Goal: Task Accomplishment & Management: Use online tool/utility

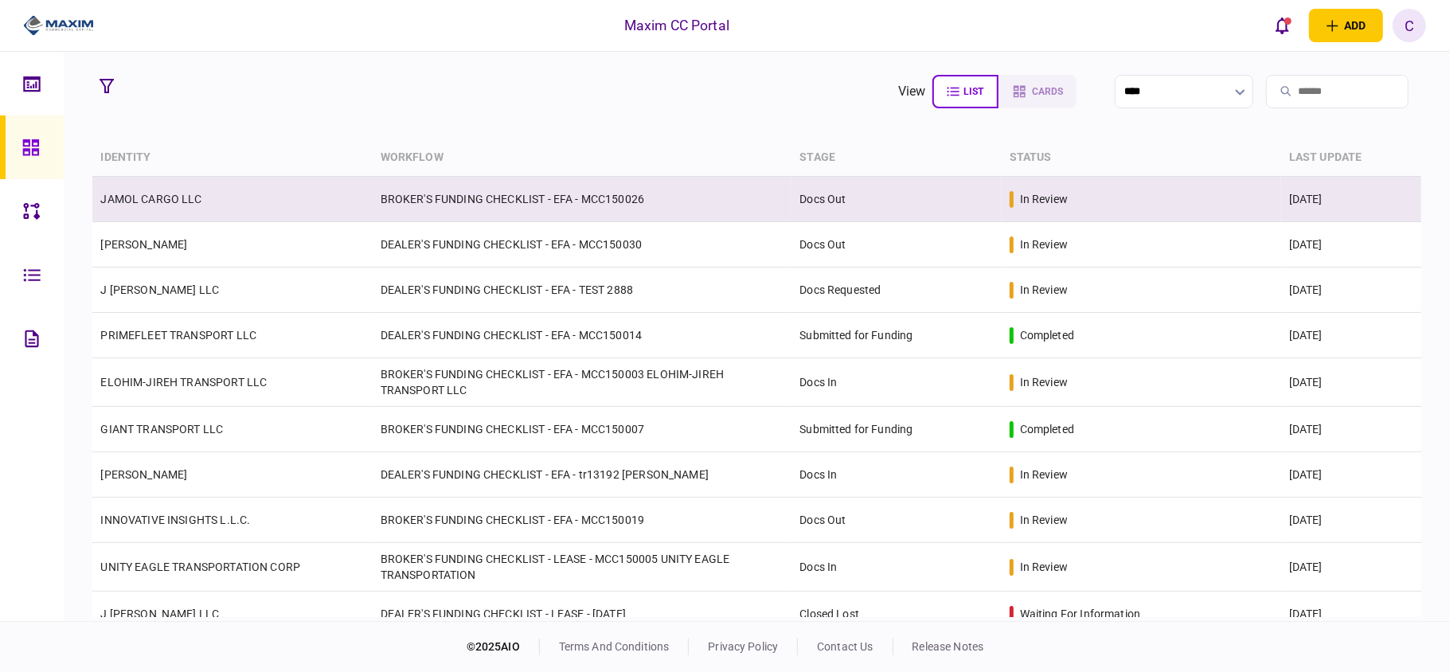
click at [432, 212] on td "BROKER'S FUNDING CHECKLIST - EFA - MCC150026" at bounding box center [583, 199] width 420 height 45
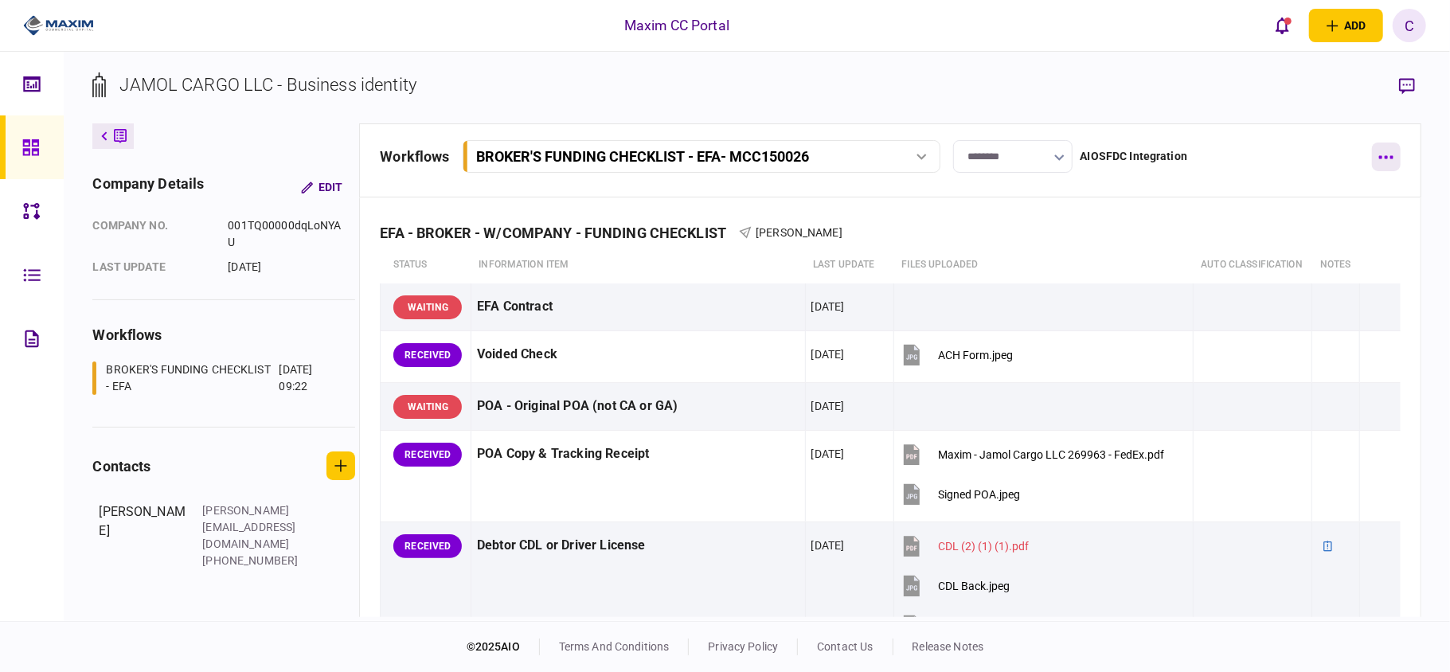
click at [1374, 154] on button "button" at bounding box center [1386, 157] width 29 height 29
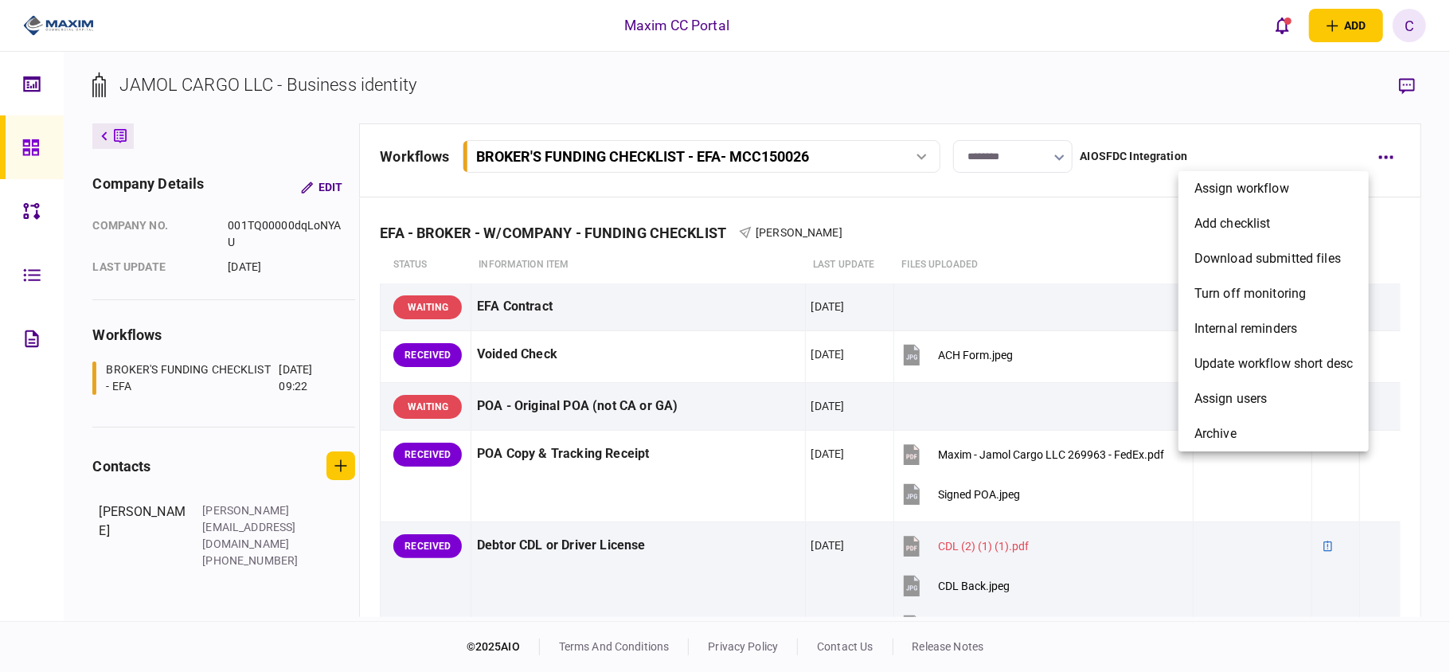
click at [1080, 198] on div at bounding box center [725, 336] width 1450 height 672
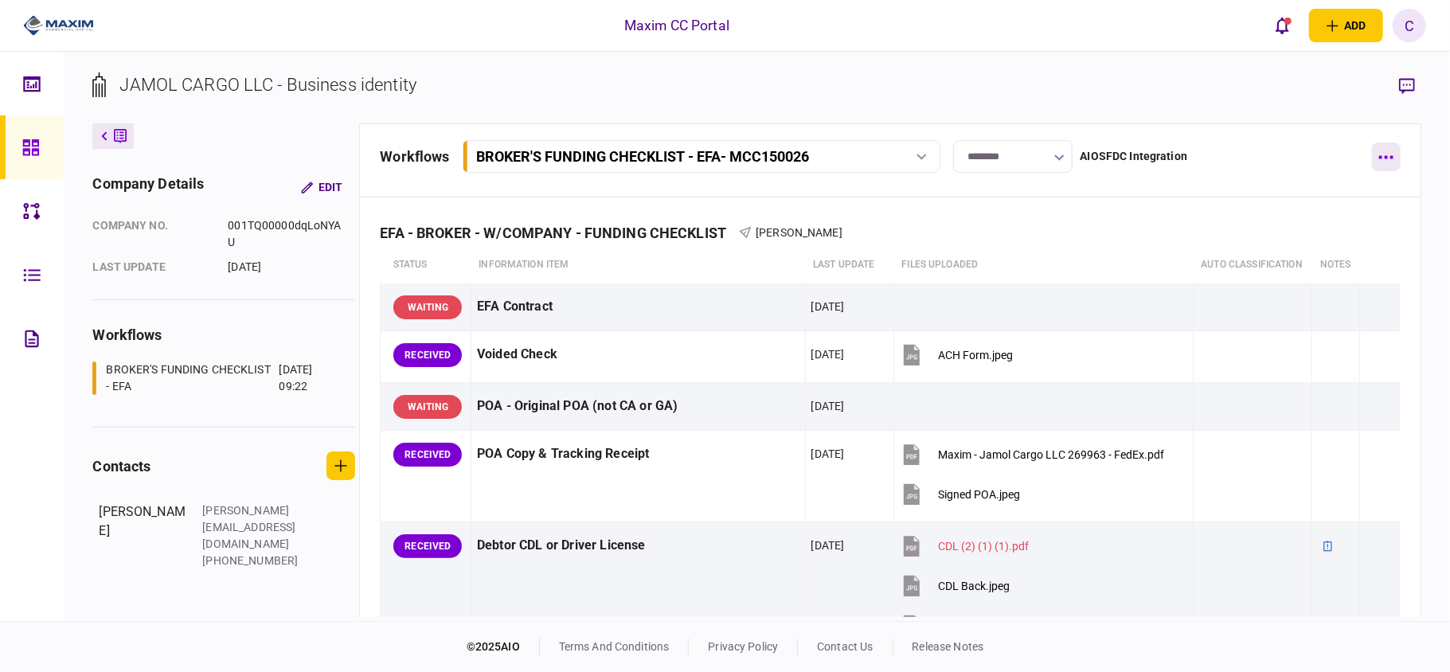
click at [1382, 150] on button "button" at bounding box center [1386, 157] width 29 height 29
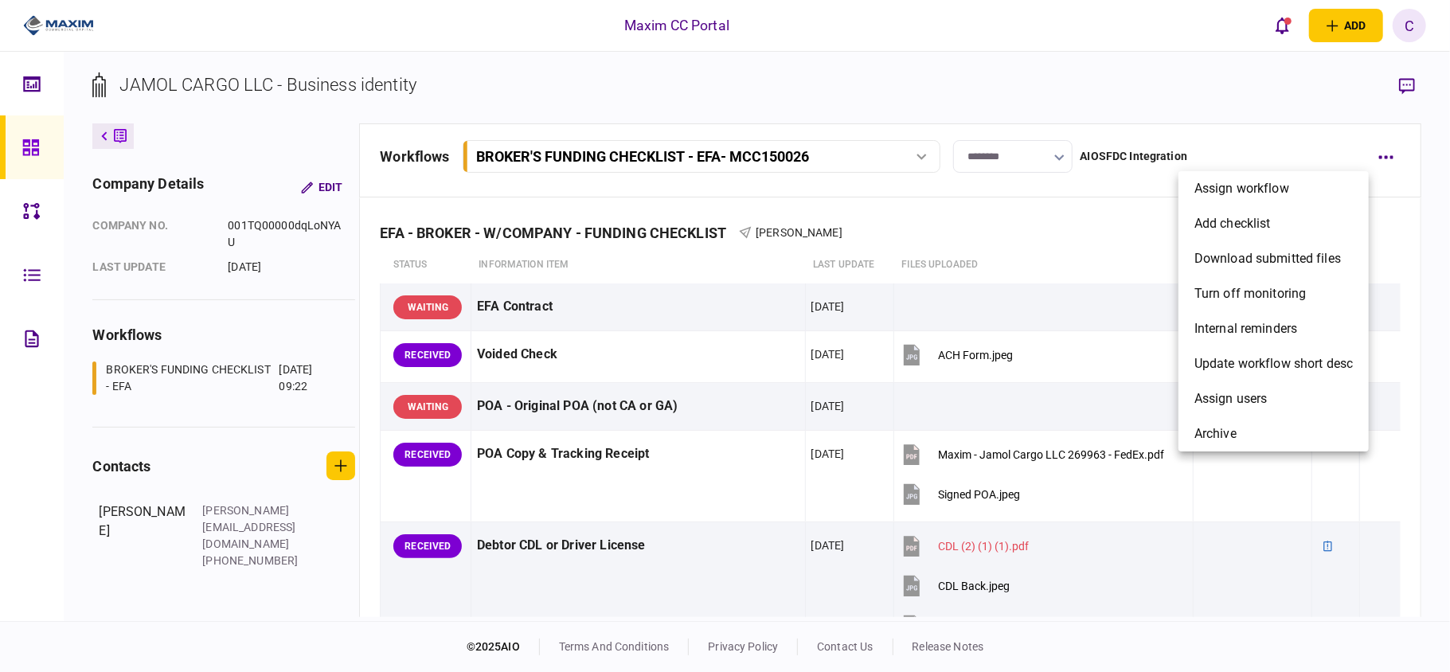
click at [1255, 111] on div at bounding box center [725, 336] width 1450 height 672
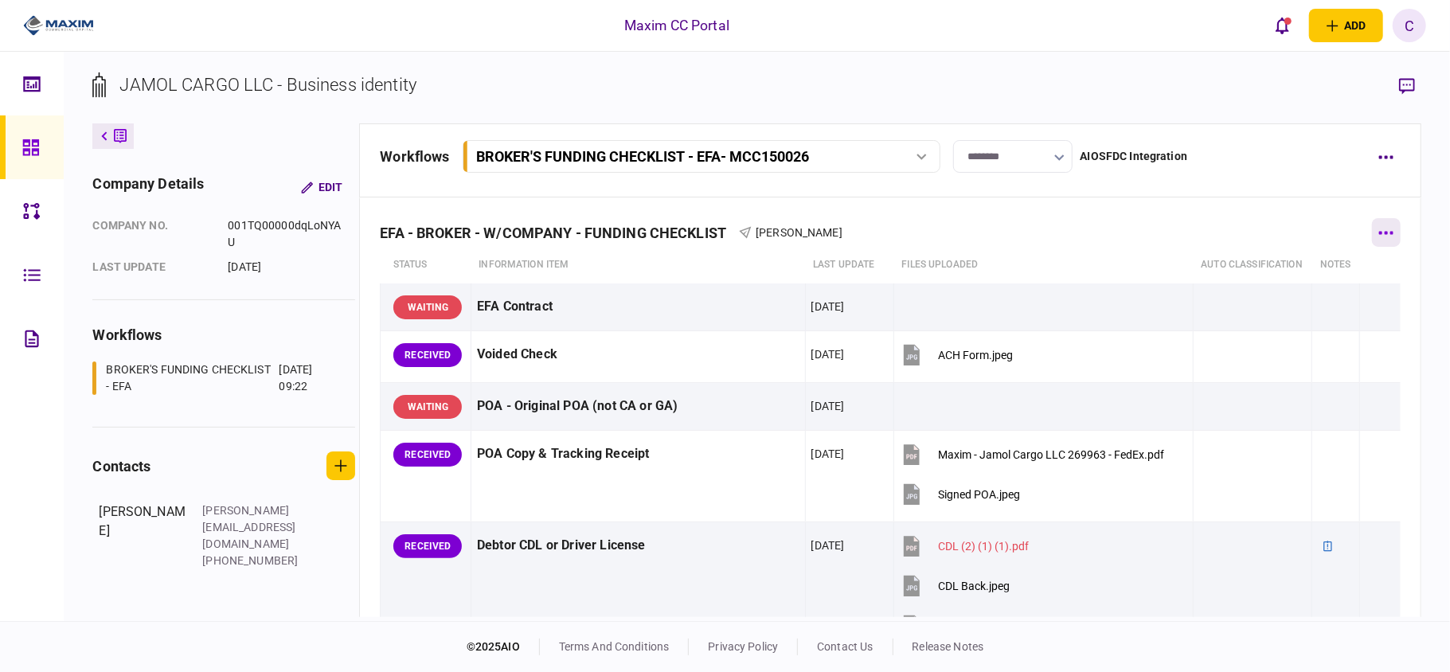
click at [1372, 233] on button "button" at bounding box center [1386, 232] width 29 height 29
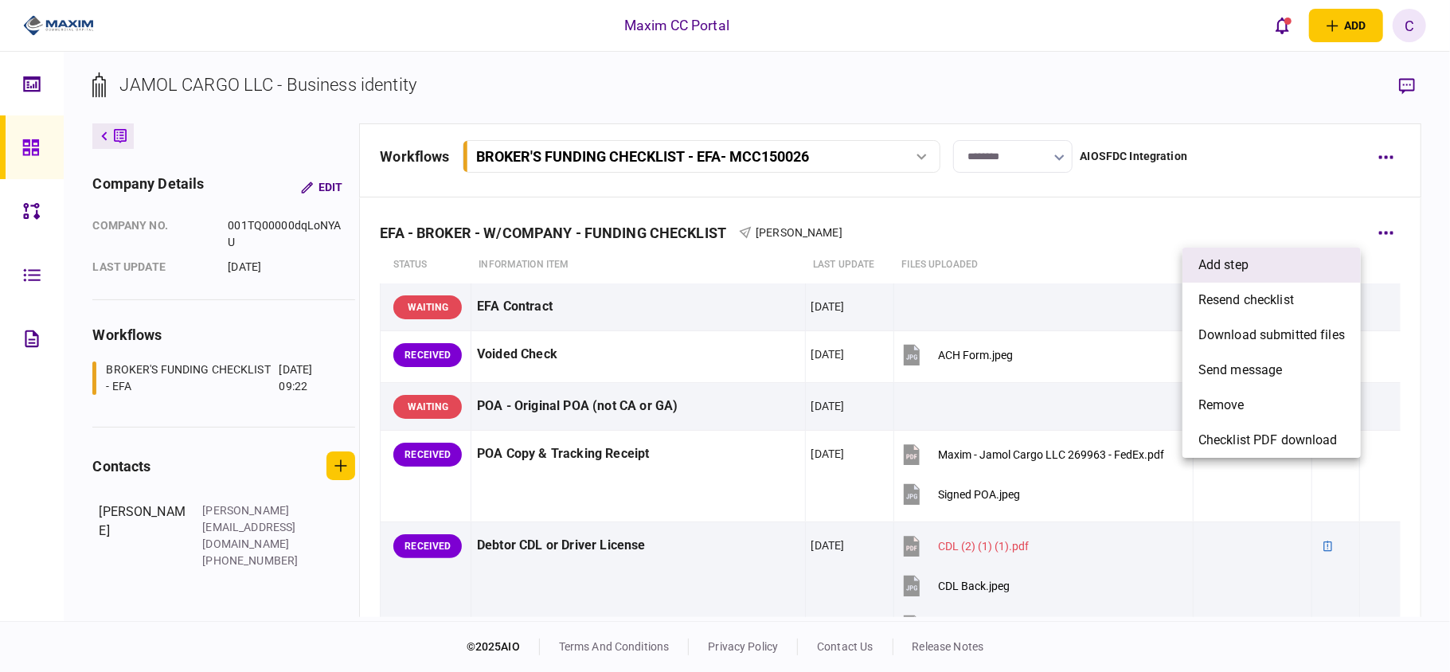
click at [1247, 262] on span "add step" at bounding box center [1223, 265] width 50 height 19
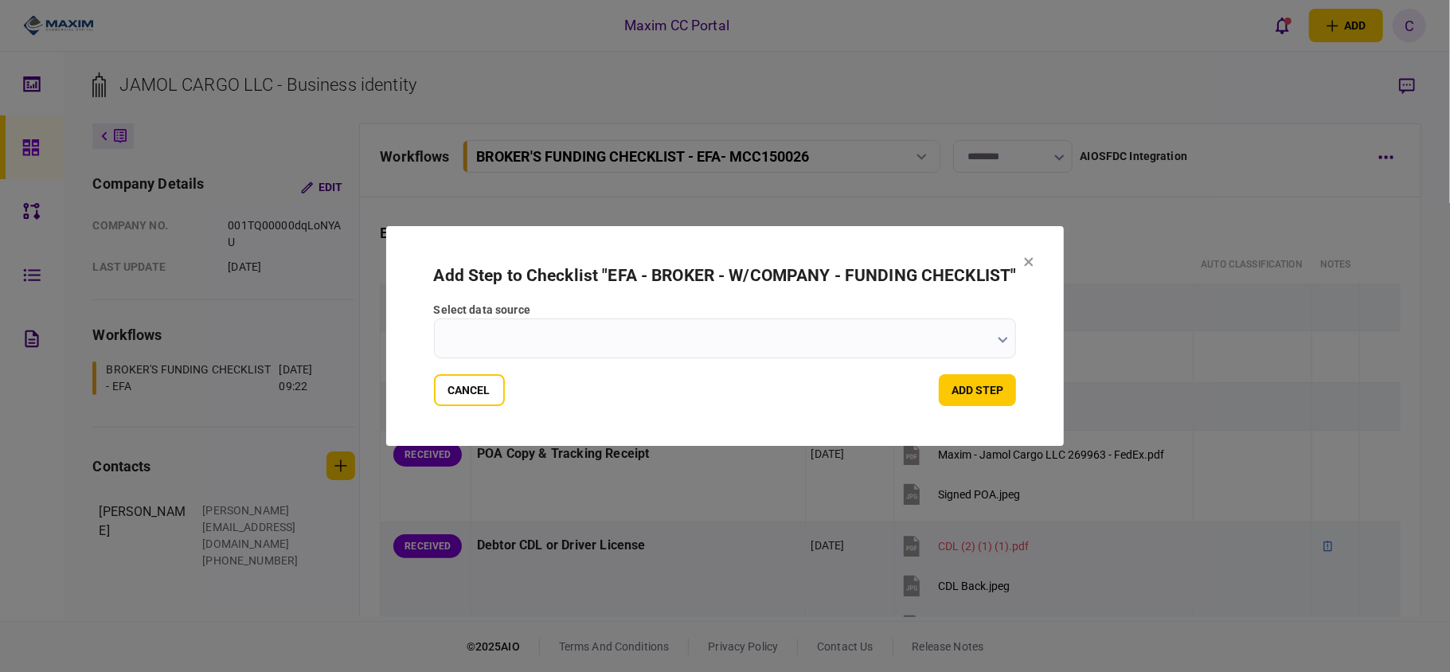
click at [1003, 345] on button "button" at bounding box center [1003, 339] width 10 height 13
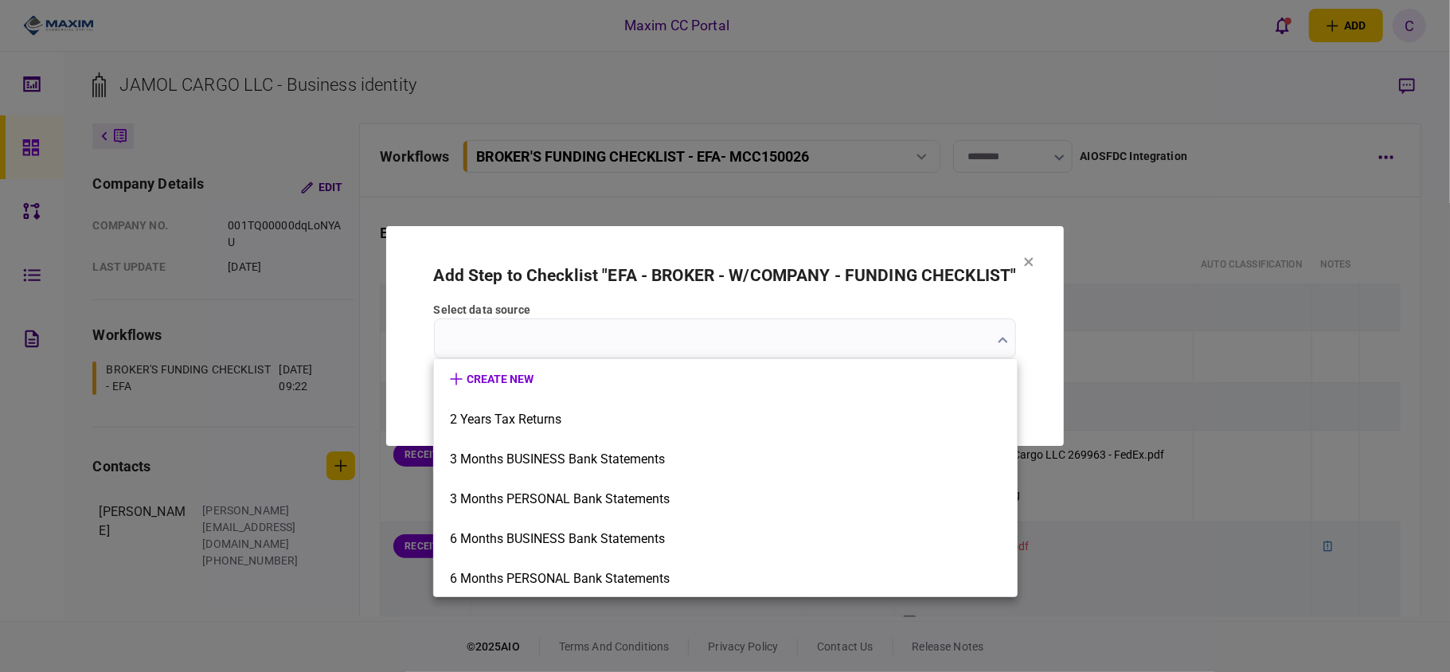
click at [1035, 260] on div at bounding box center [725, 336] width 1450 height 672
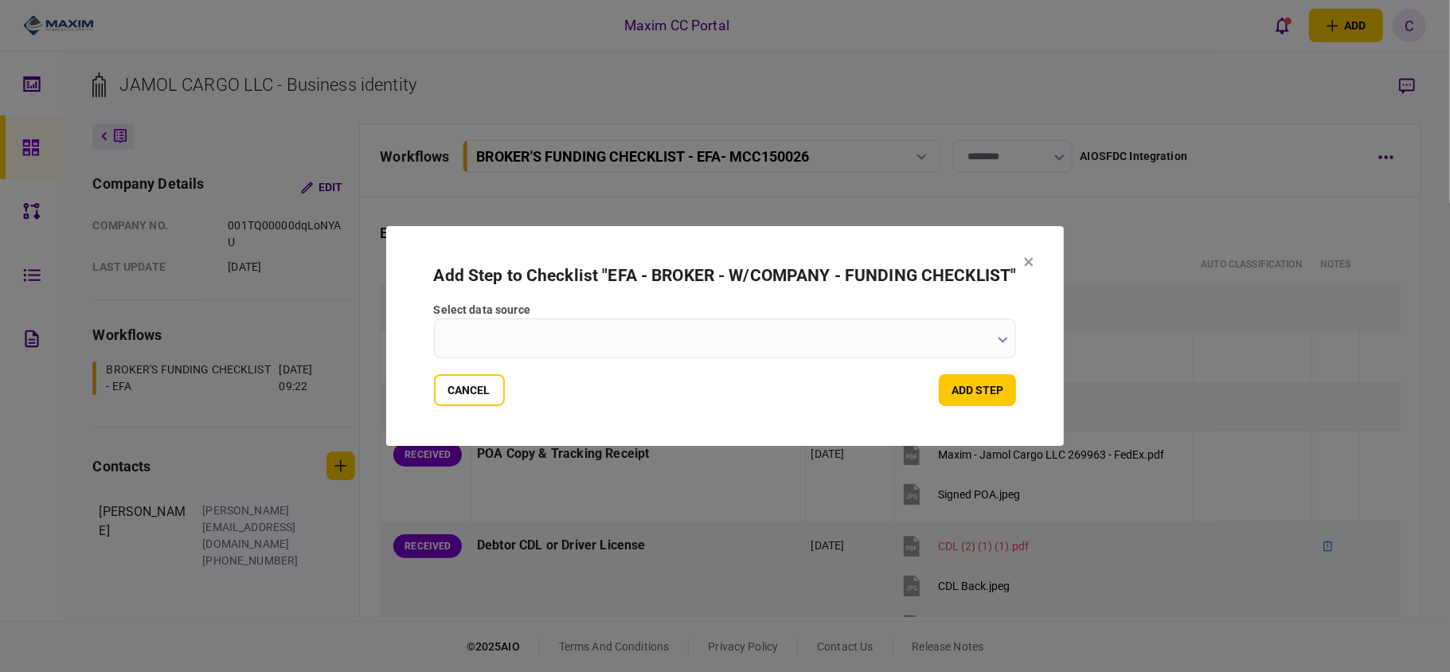
click at [1026, 257] on icon at bounding box center [1029, 262] width 10 height 10
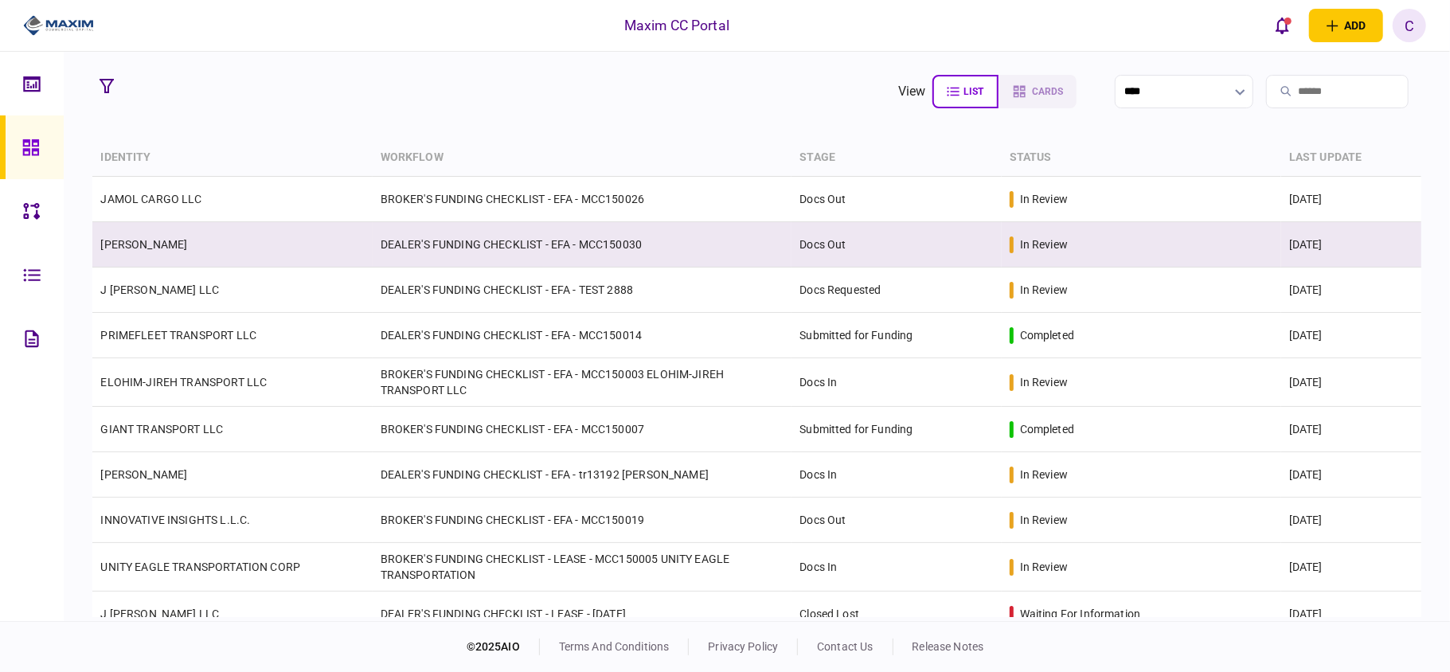
click at [144, 245] on link "[PERSON_NAME]" at bounding box center [143, 244] width 87 height 13
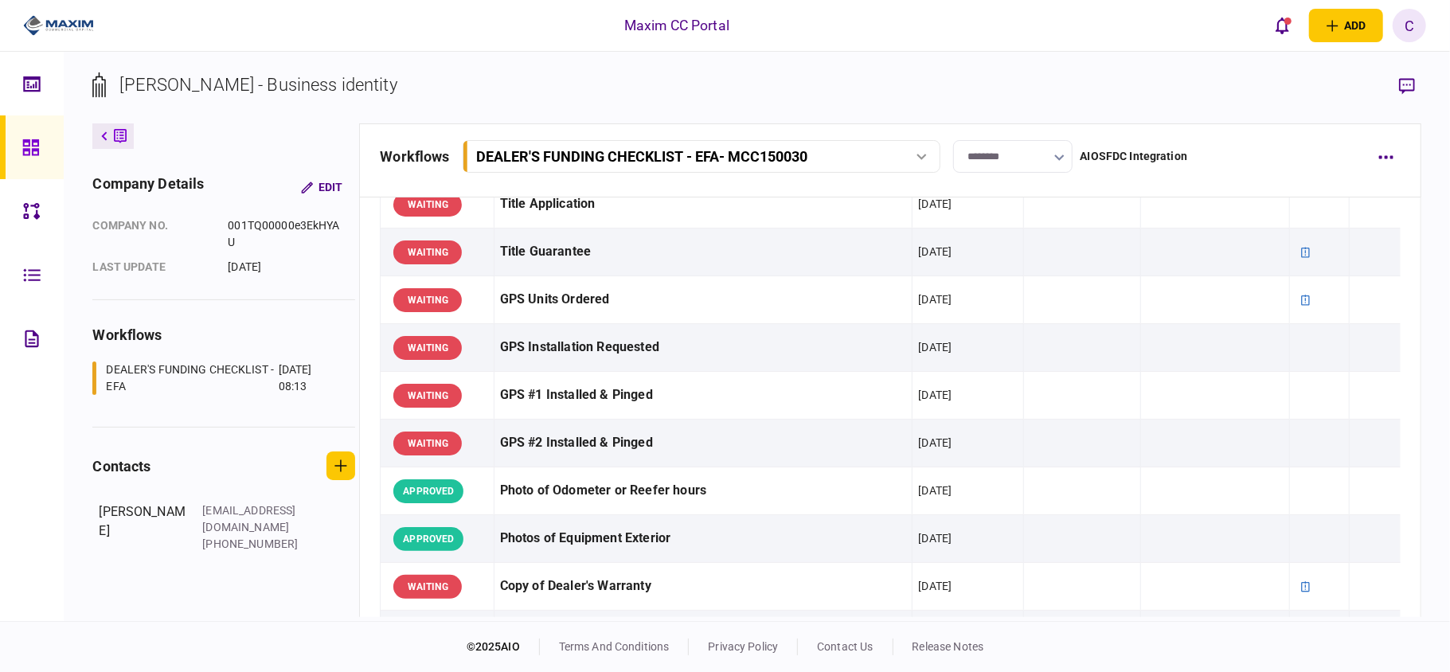
scroll to position [1167, 0]
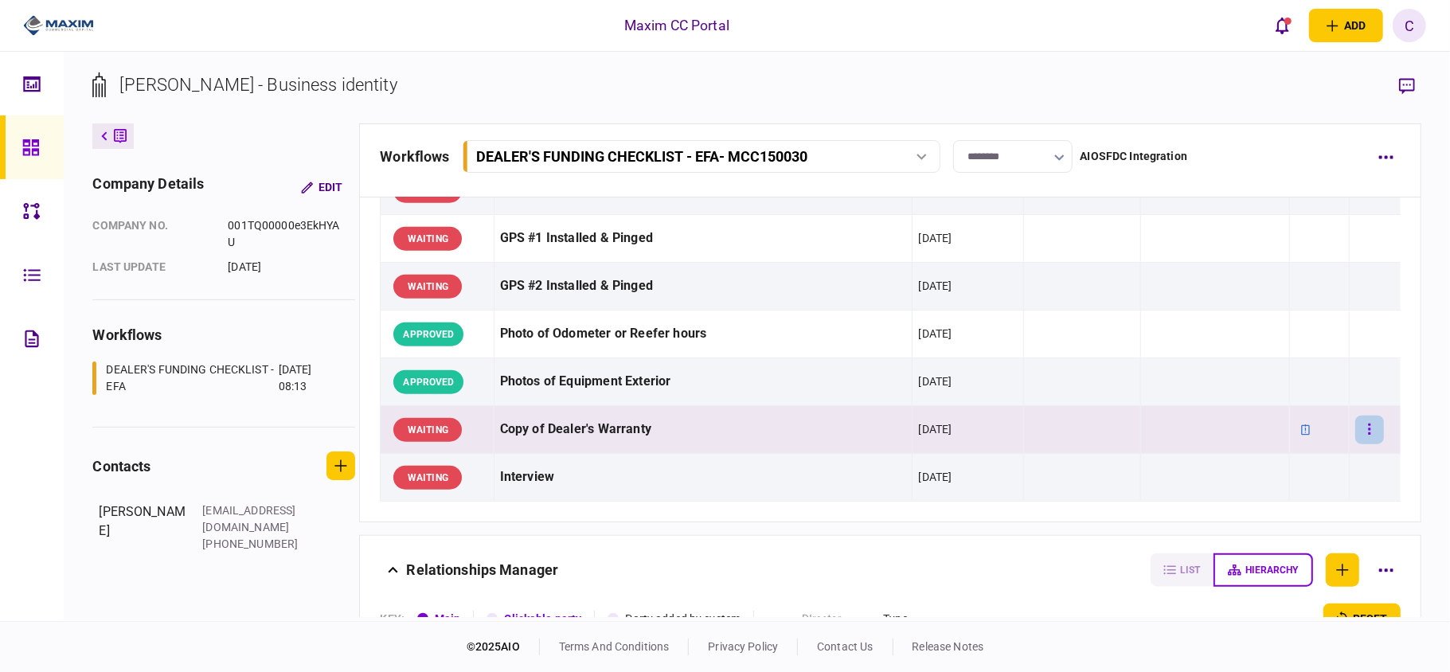
click at [1355, 436] on button "button" at bounding box center [1369, 430] width 29 height 29
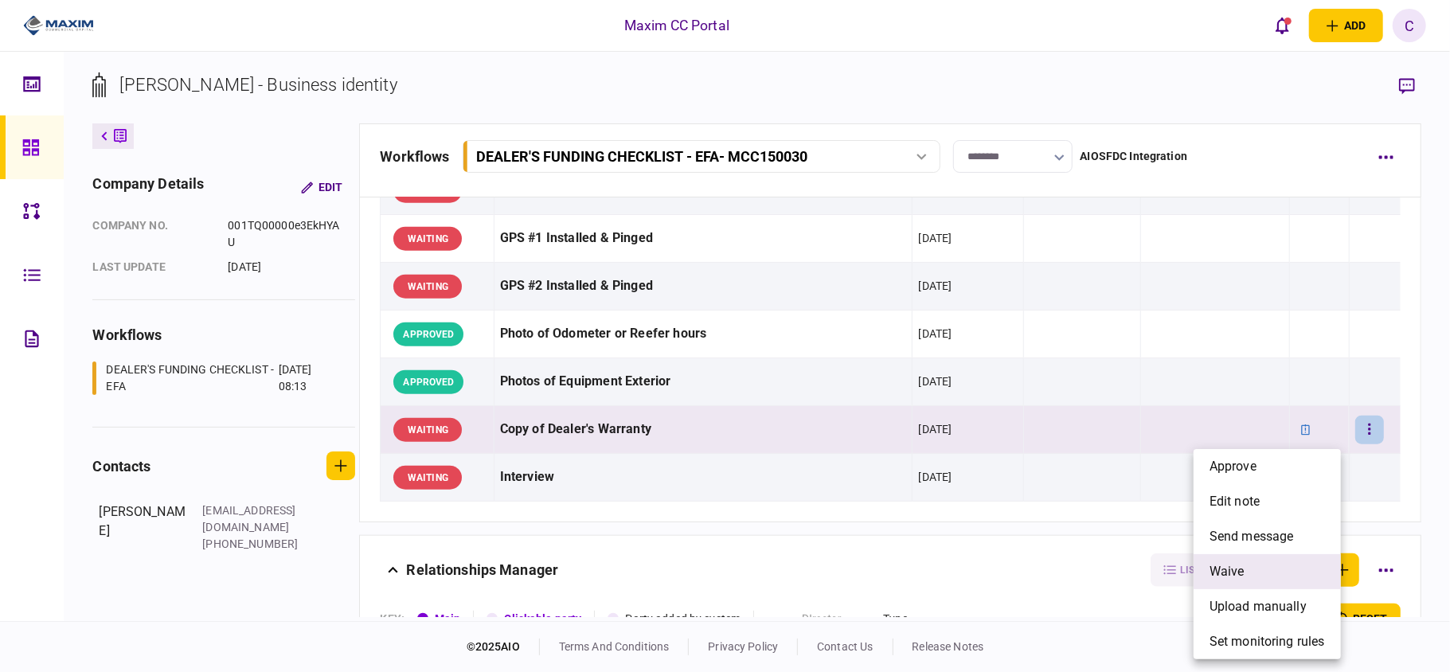
click at [1218, 570] on span "waive" at bounding box center [1227, 571] width 35 height 19
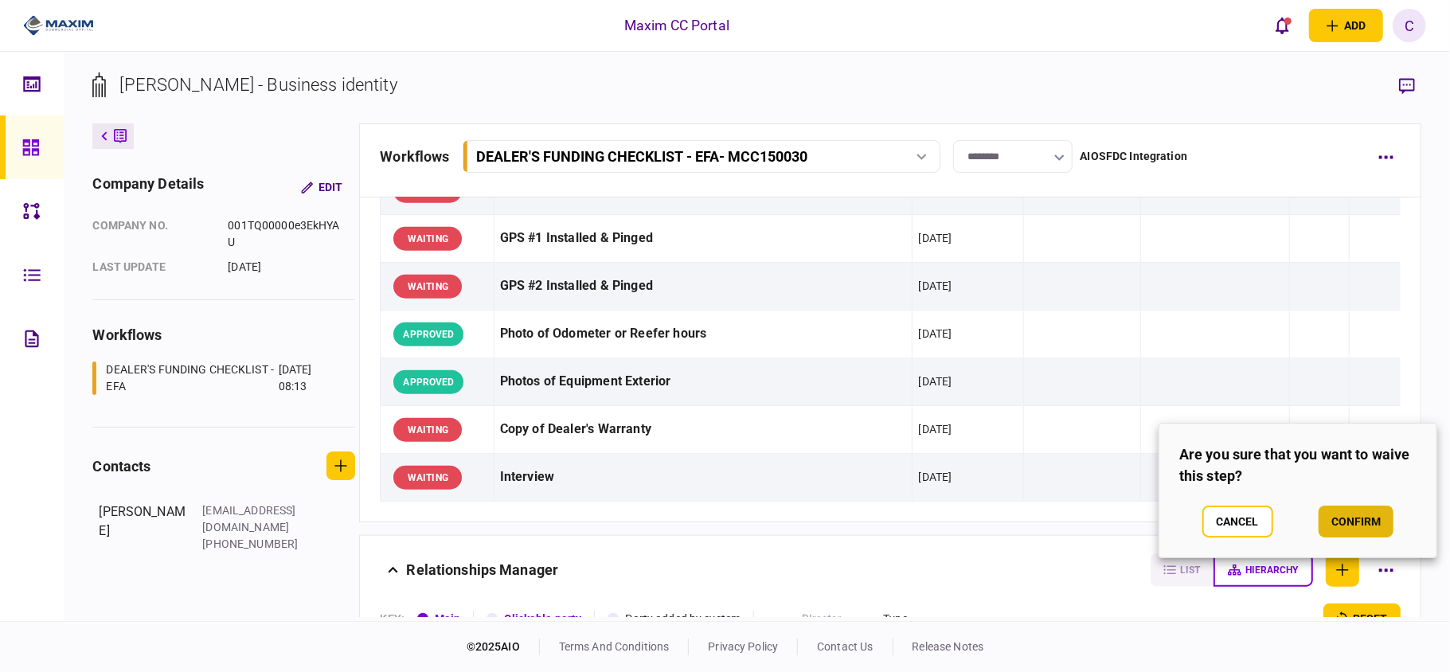
click at [1327, 527] on button "confirm" at bounding box center [1356, 522] width 75 height 32
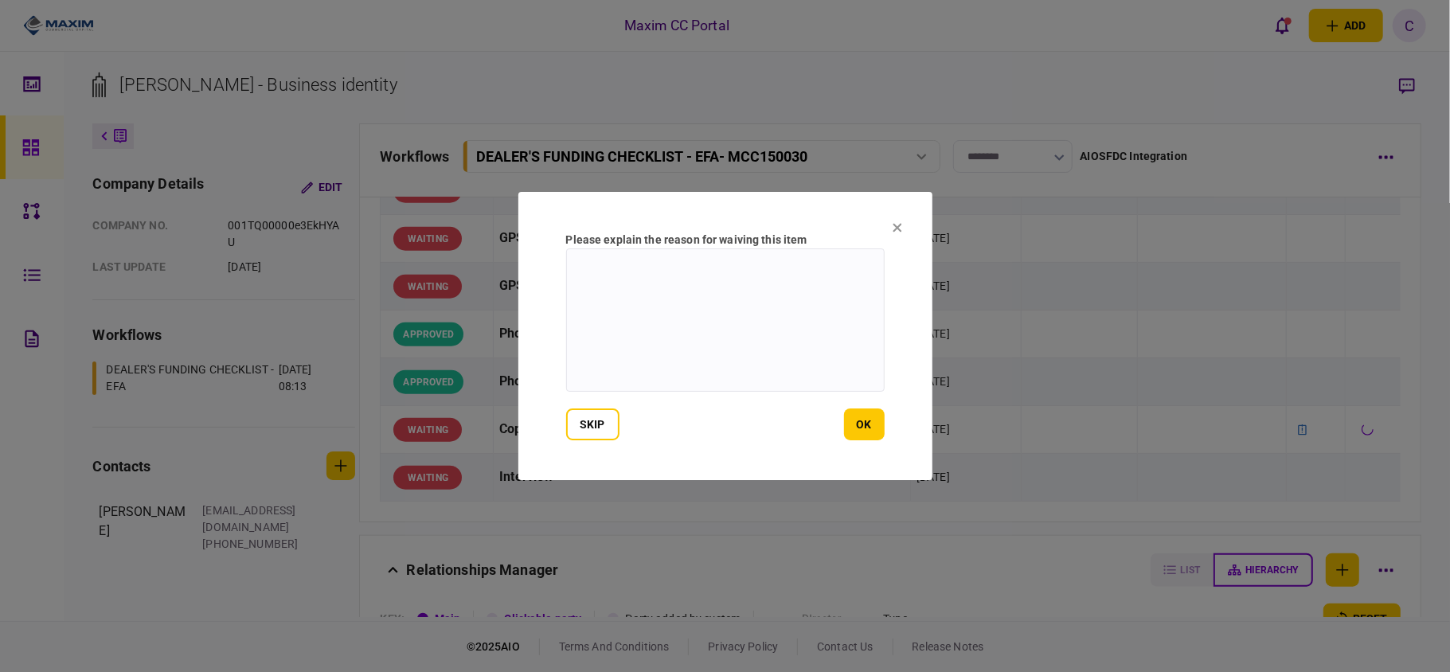
click at [674, 287] on textarea at bounding box center [725, 319] width 319 height 143
type textarea "***"
click at [865, 409] on button "ok" at bounding box center [864, 424] width 41 height 32
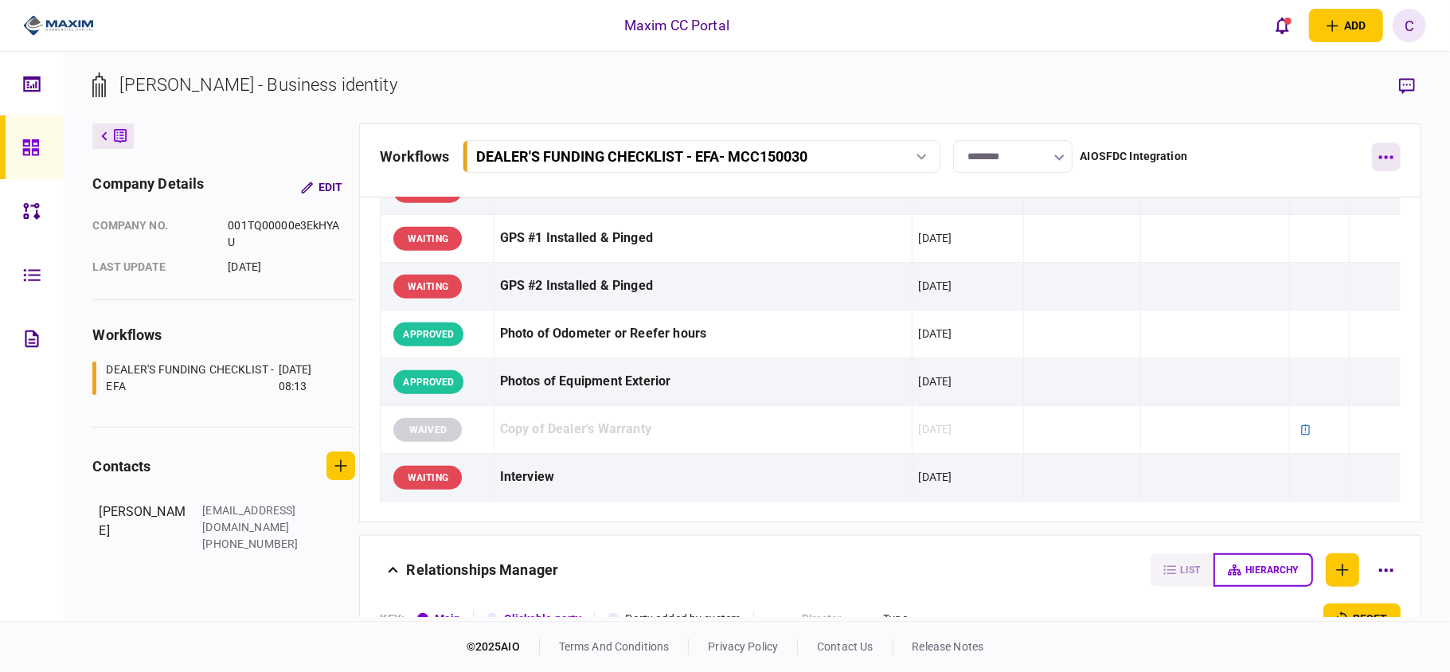
click at [1387, 155] on icon "button" at bounding box center [1385, 157] width 15 height 4
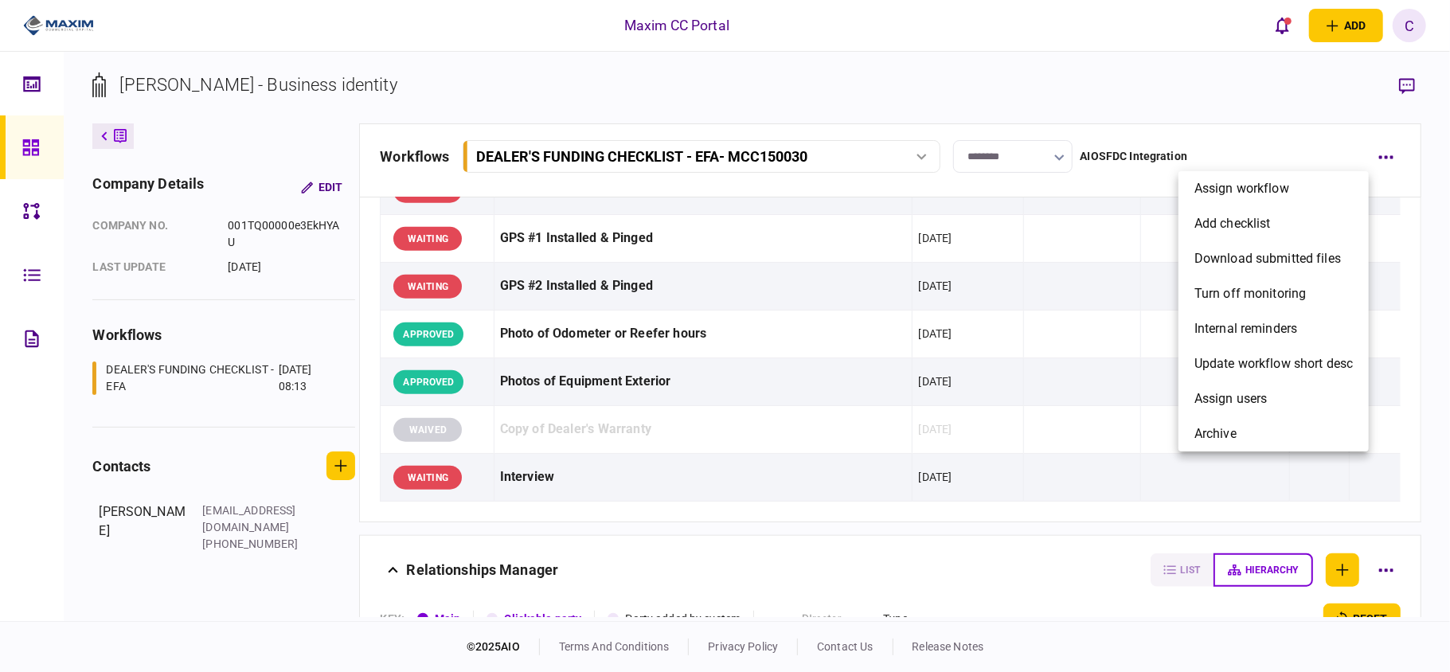
click at [1301, 142] on div at bounding box center [725, 336] width 1450 height 672
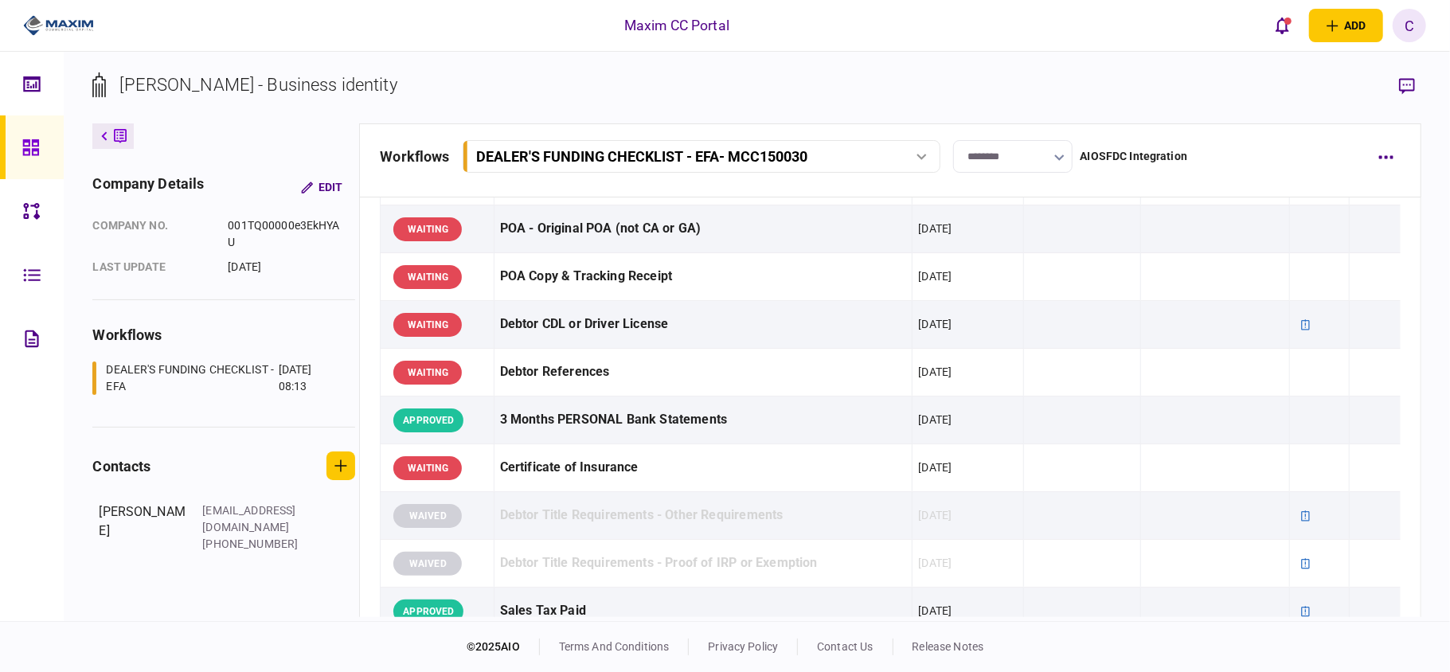
scroll to position [0, 0]
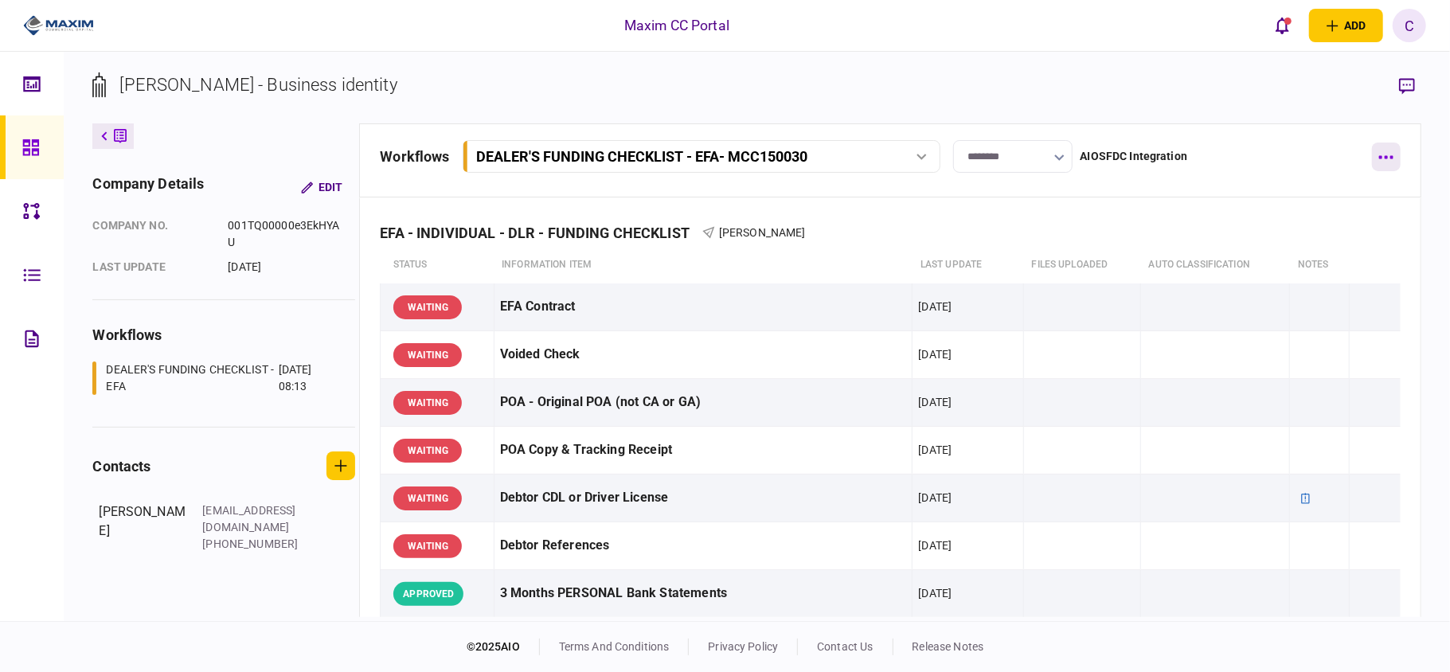
click at [1382, 157] on icon "button" at bounding box center [1386, 157] width 14 height 3
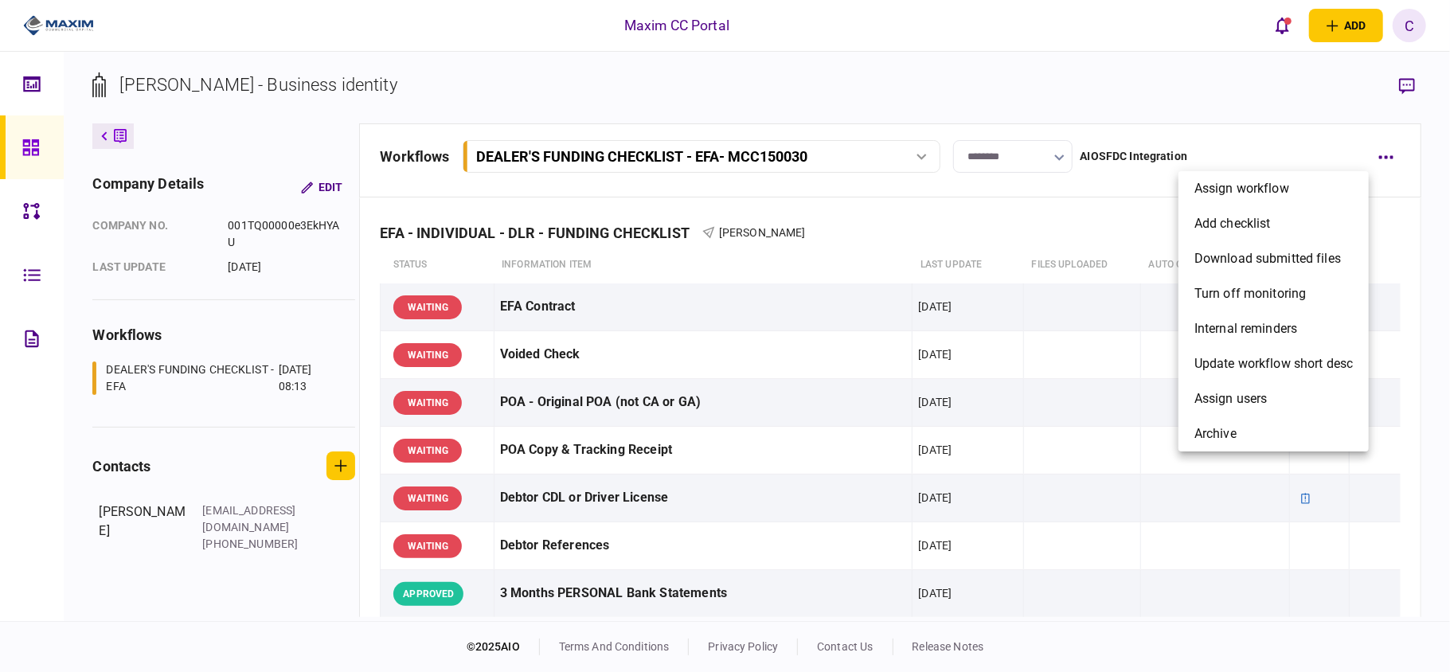
click at [1257, 118] on div at bounding box center [725, 336] width 1450 height 672
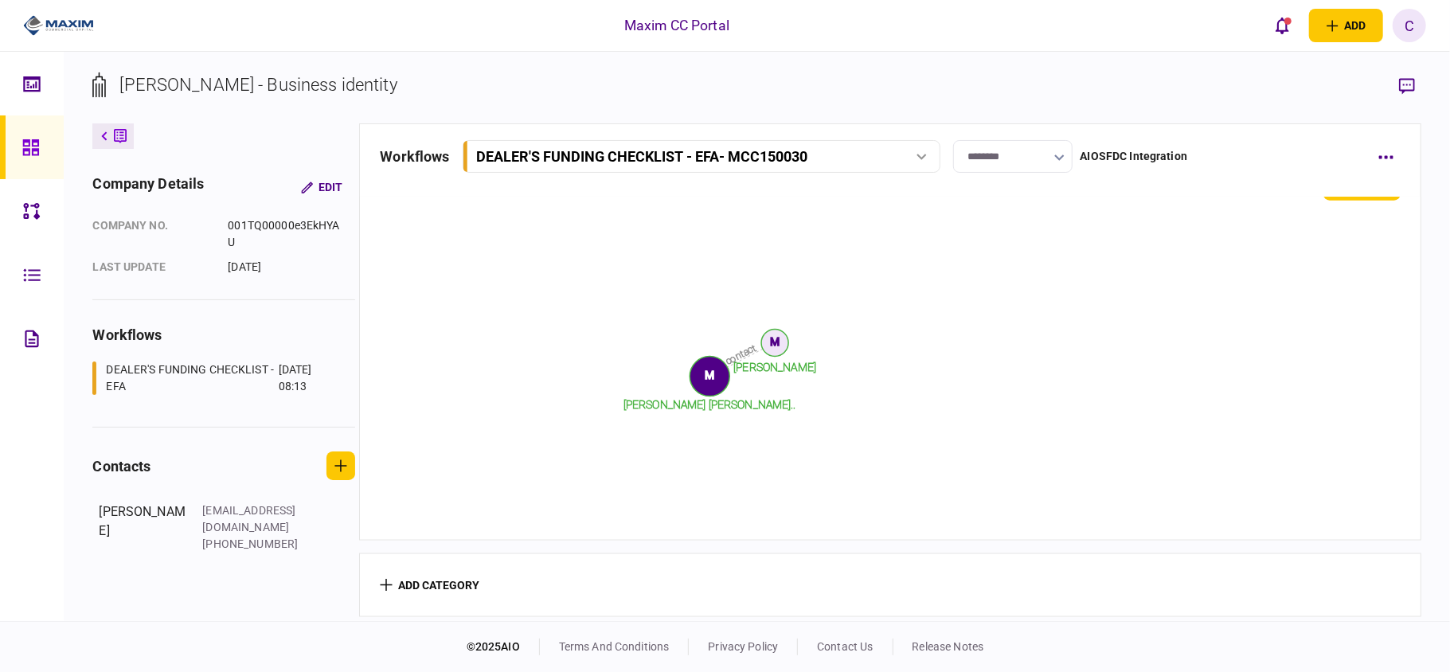
scroll to position [1190, 0]
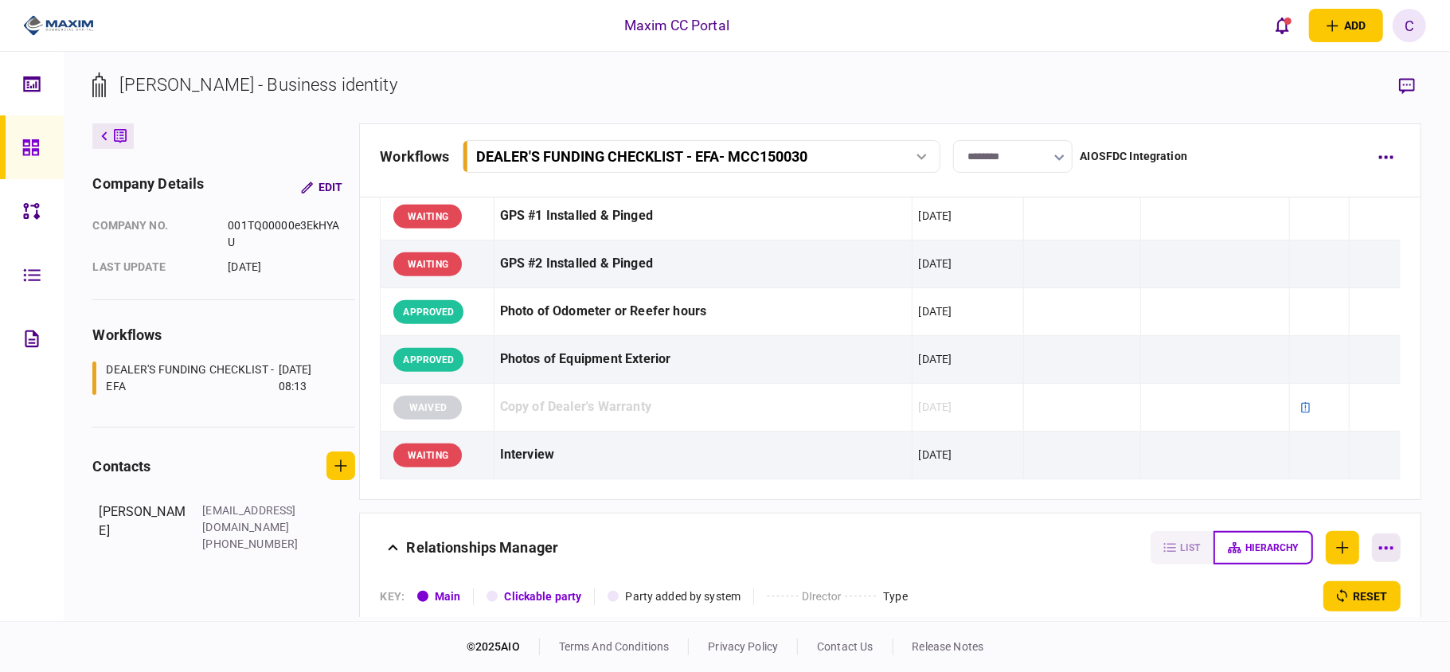
click at [1372, 553] on button "button" at bounding box center [1386, 548] width 29 height 29
click at [1365, 553] on div at bounding box center [725, 336] width 1450 height 672
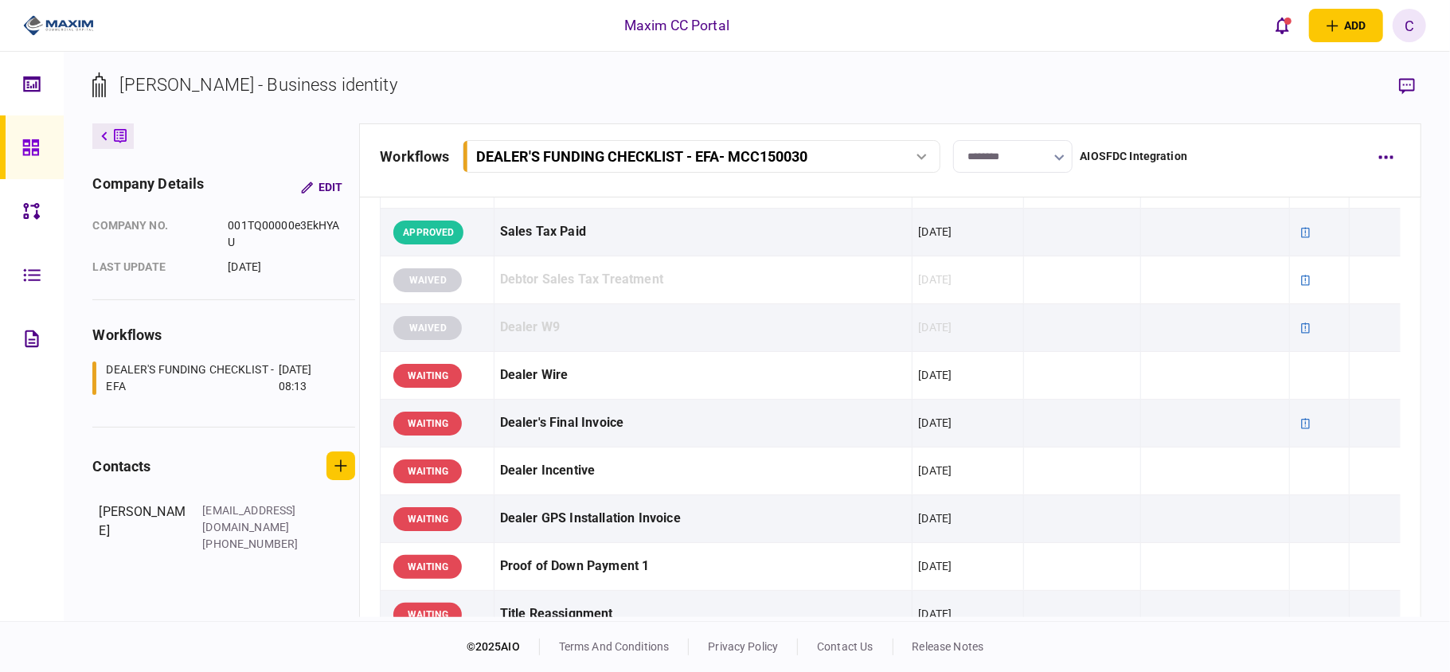
scroll to position [0, 0]
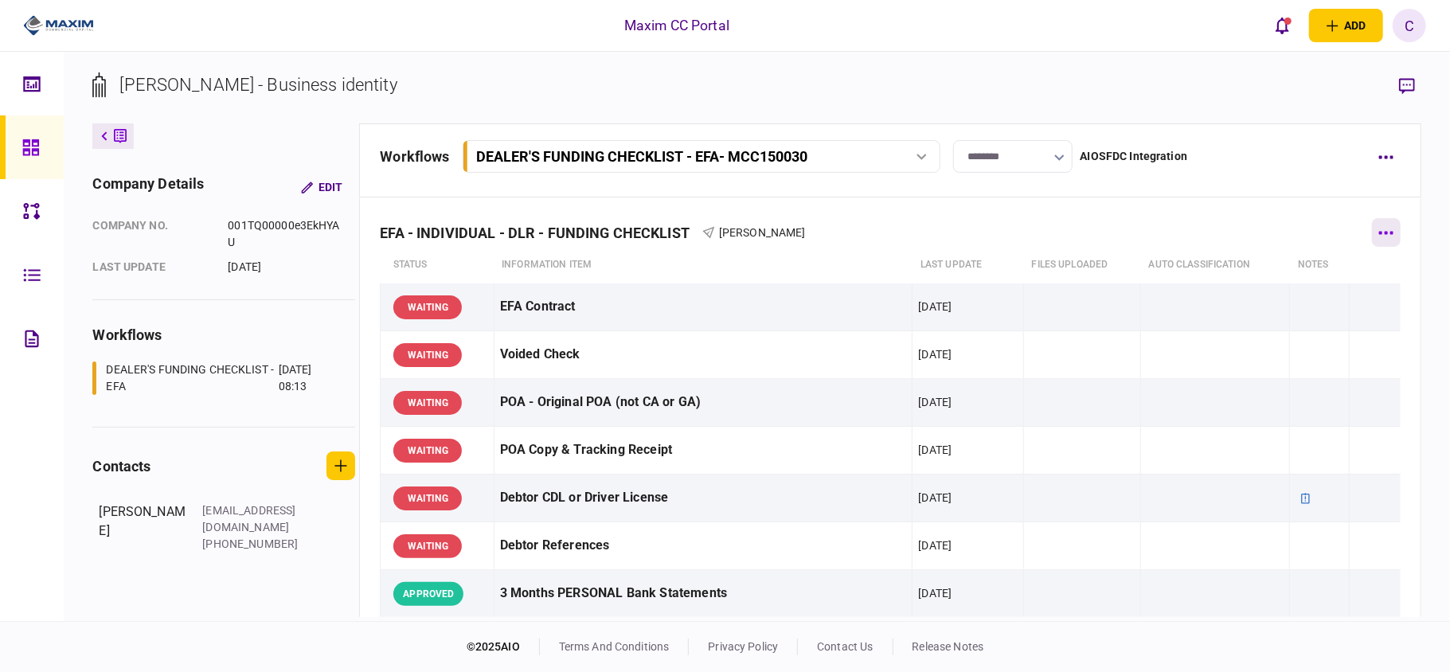
click at [1380, 223] on button "button" at bounding box center [1386, 232] width 29 height 29
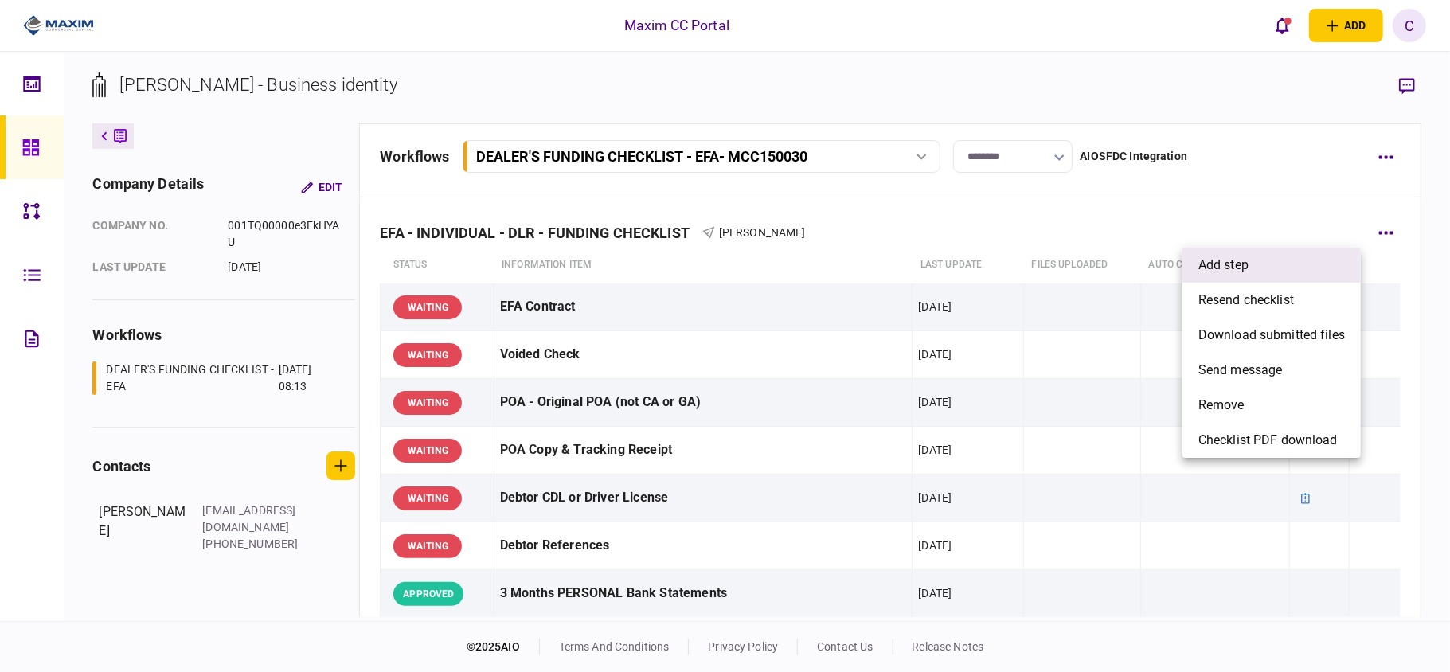
click at [1247, 268] on span "add step" at bounding box center [1223, 265] width 50 height 19
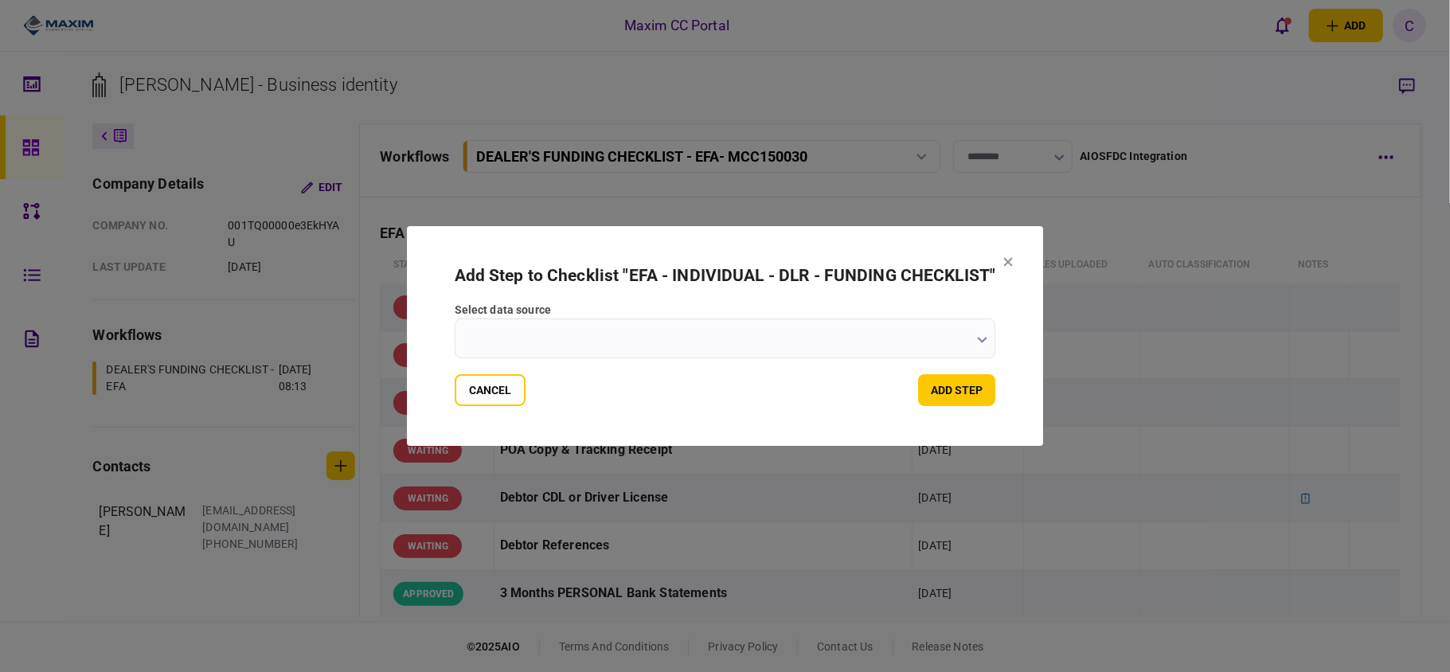
click at [968, 338] on input "select data source" at bounding box center [725, 339] width 541 height 40
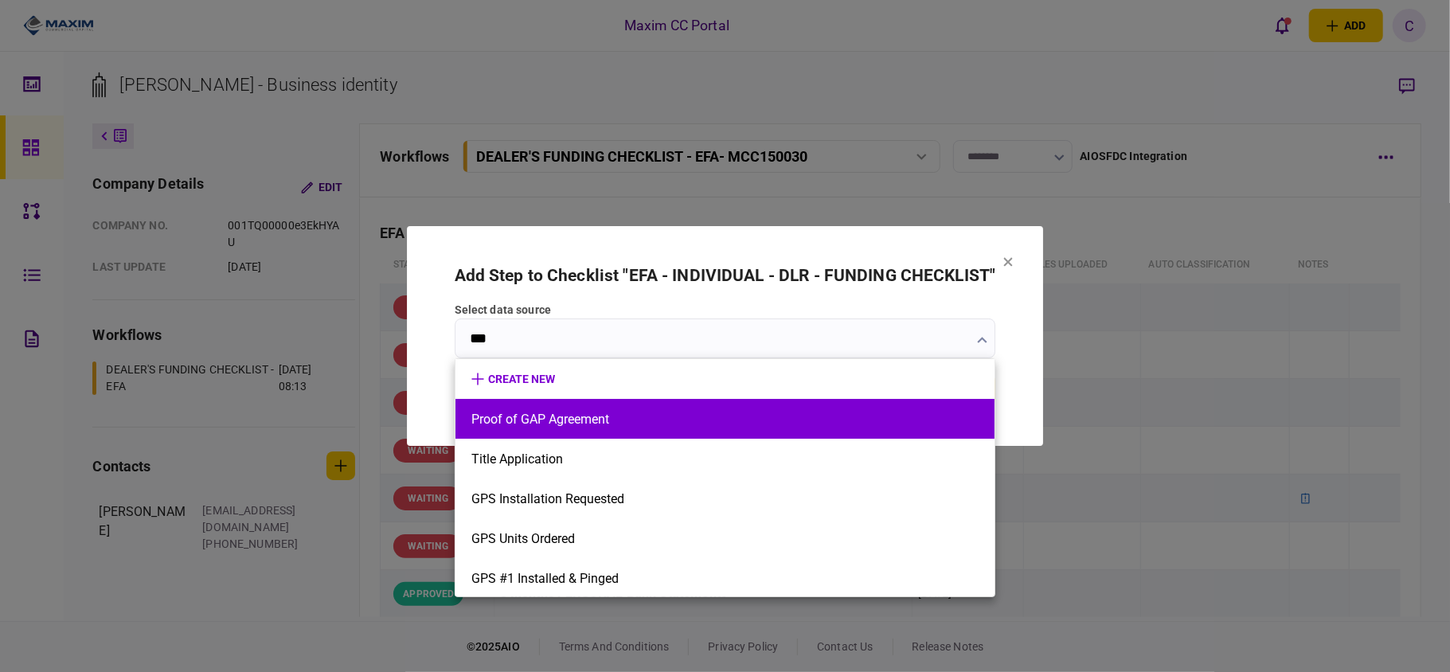
click at [543, 424] on button "Proof of GAP Agreement" at bounding box center [724, 419] width 507 height 15
type input "**********"
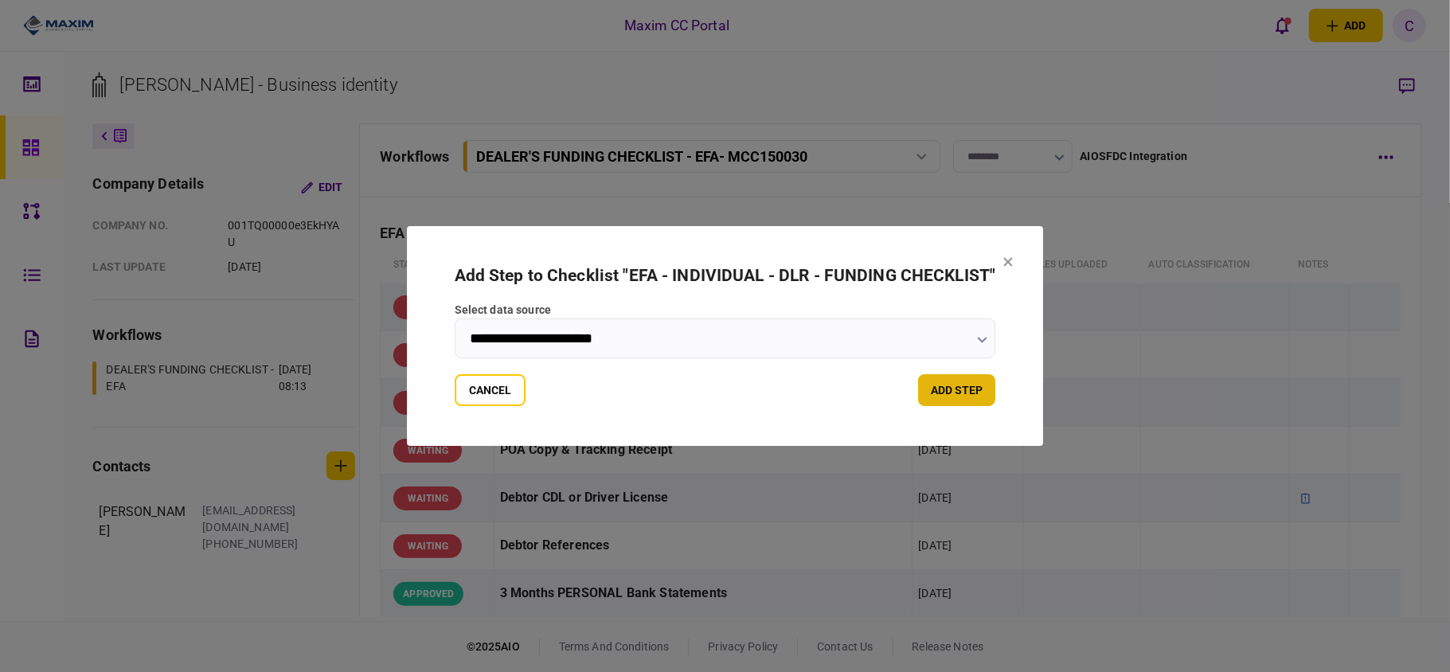
click at [952, 389] on button "add step" at bounding box center [956, 390] width 77 height 32
